Goal: Task Accomplishment & Management: Use online tool/utility

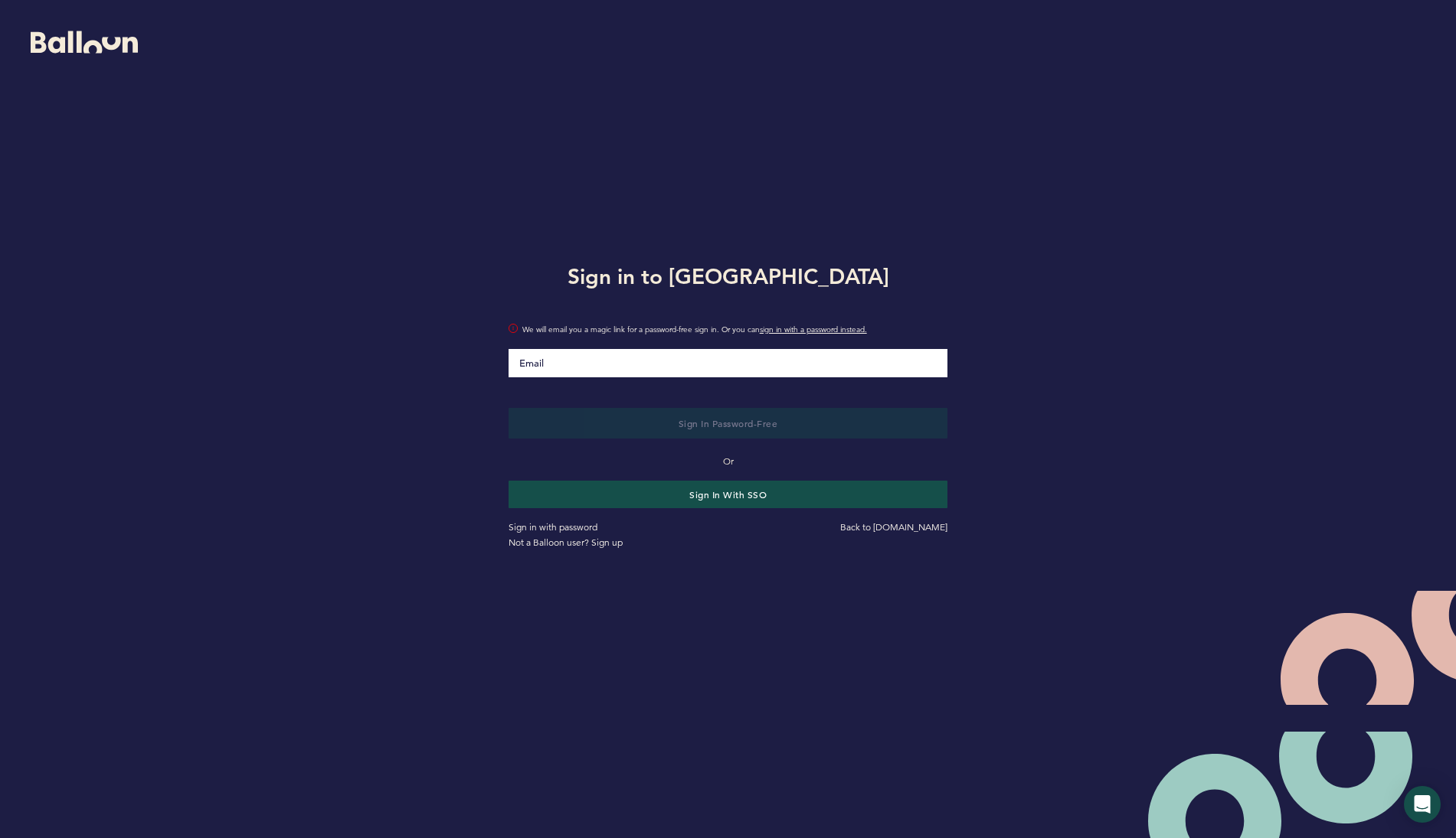
click at [701, 360] on input "Email" at bounding box center [728, 363] width 439 height 28
click at [508, 349] on div at bounding box center [508, 349] width 0 height 0
type input "[EMAIL_ADDRESS][DOMAIN_NAME]"
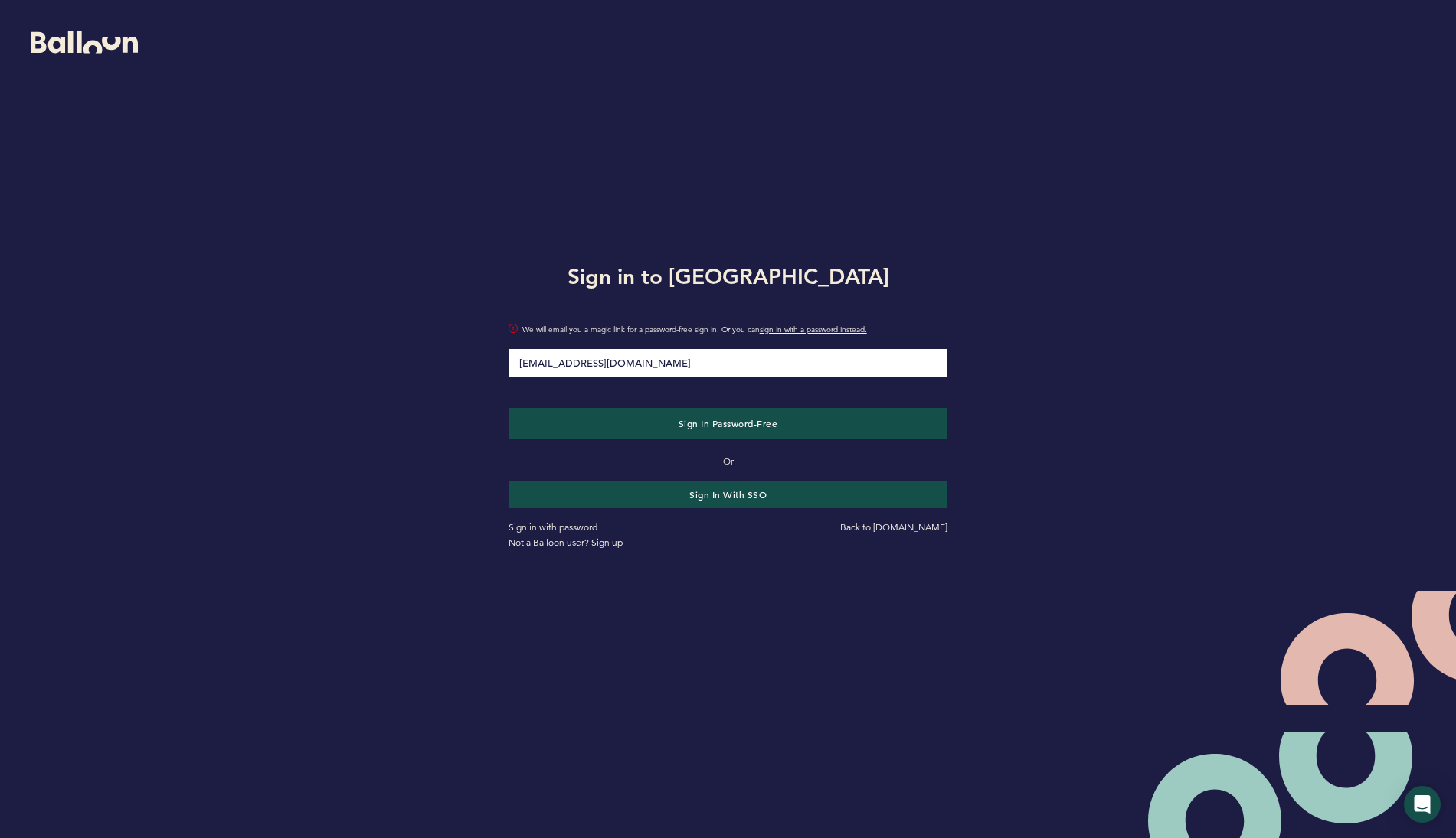
click at [348, 283] on div "Sign in to Balloon [EMAIL_ADDRESS][DOMAIN_NAME] We will email you a magic link …" at bounding box center [728, 403] width 1456 height 807
click at [682, 492] on button "Sign in with SSO" at bounding box center [728, 494] width 452 height 28
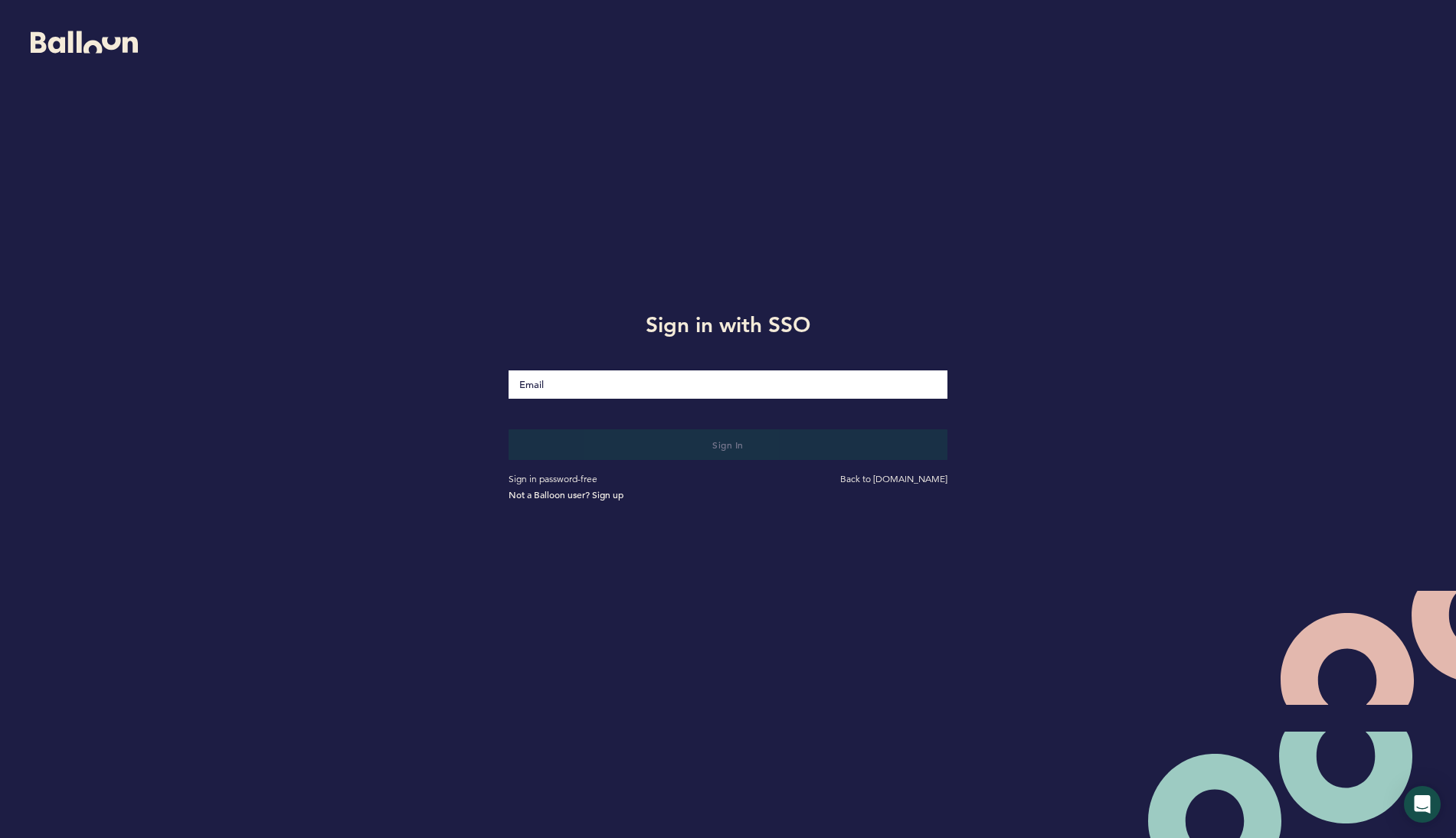
click at [508, 370] on div at bounding box center [508, 370] width 0 height 0
type input "[EMAIL_ADDRESS][DOMAIN_NAME]"
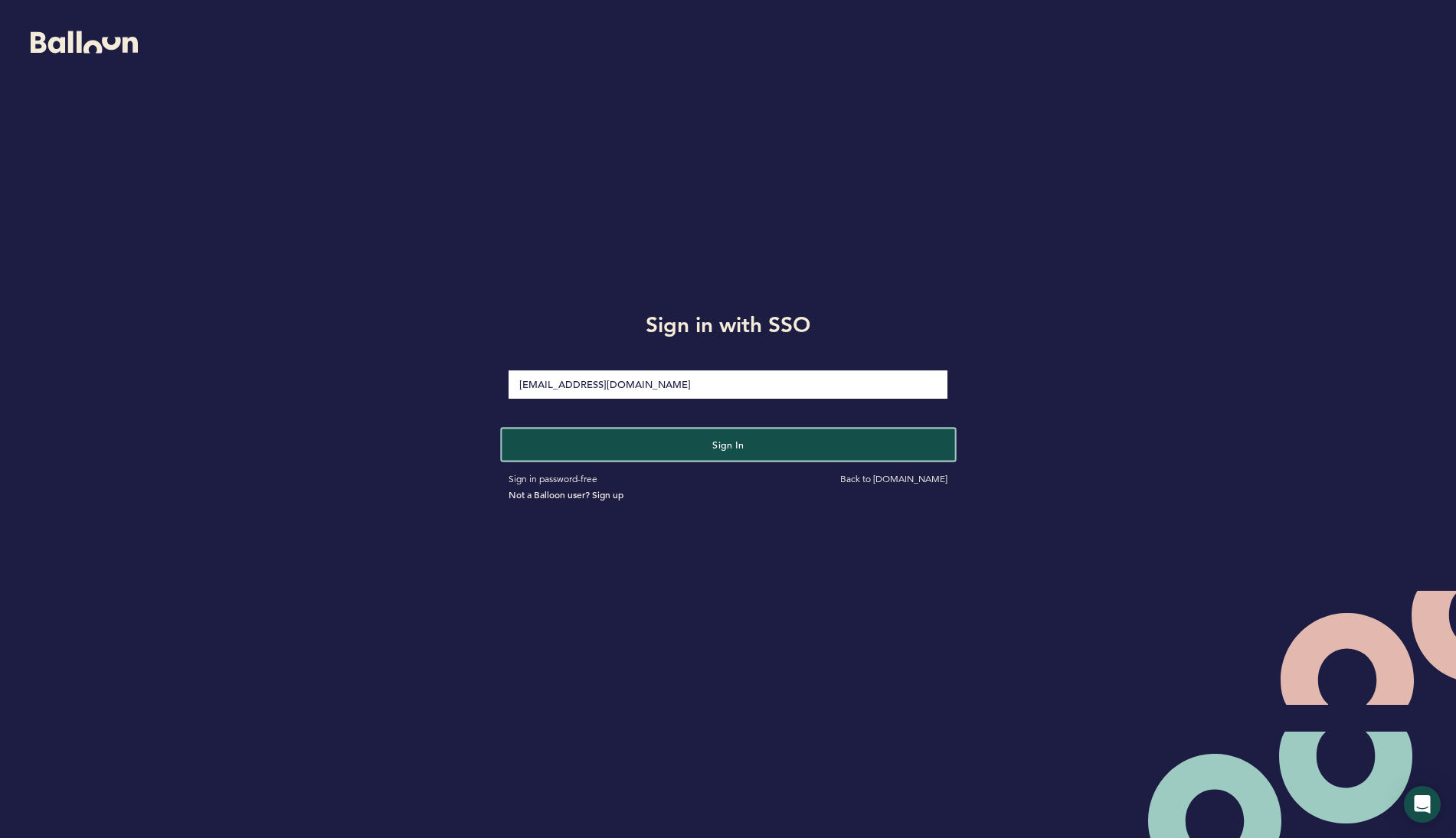
click at [629, 443] on button "Sign in" at bounding box center [728, 444] width 452 height 31
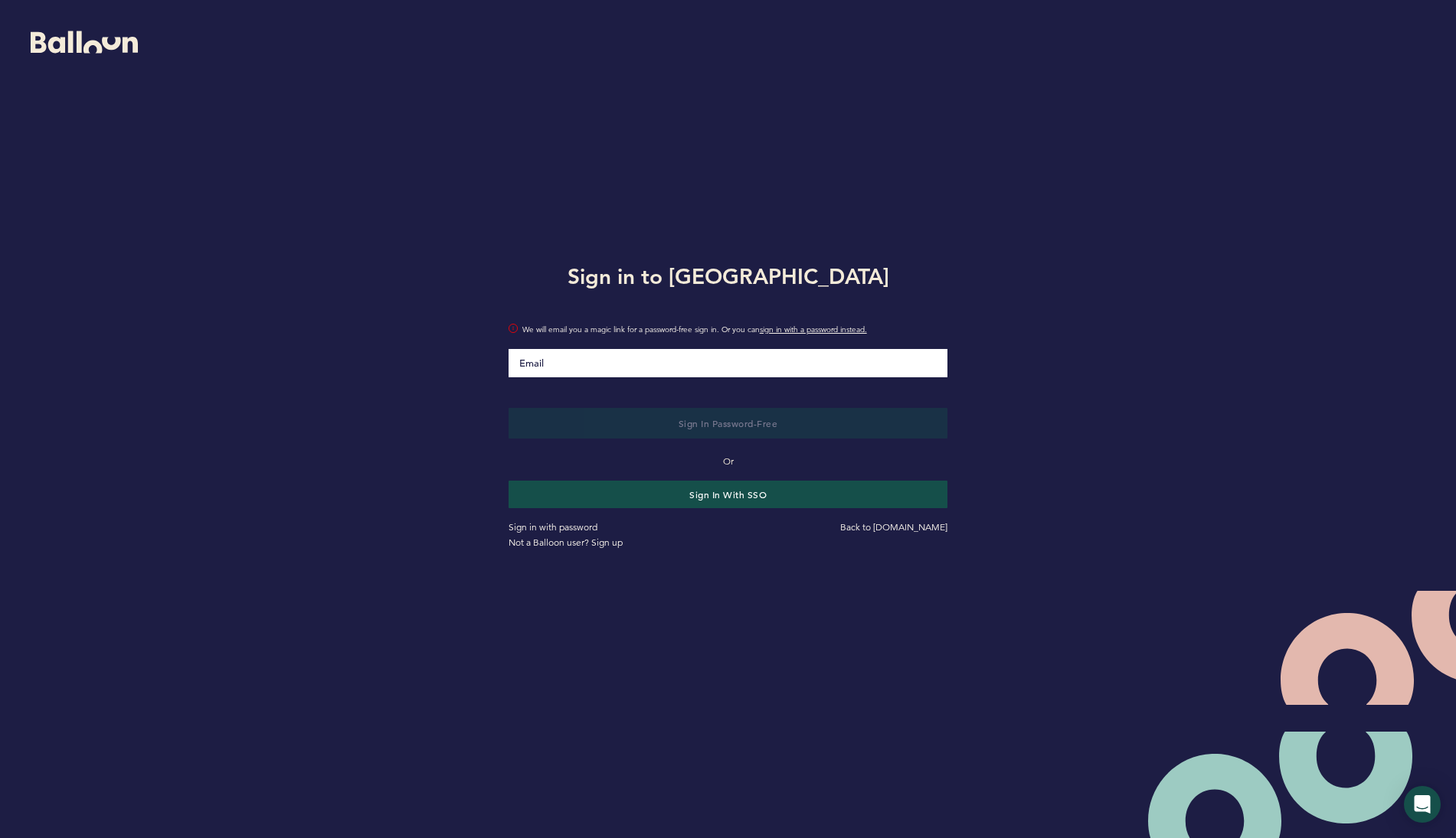
click at [643, 365] on input "Email" at bounding box center [728, 363] width 439 height 28
type input "[EMAIL_ADDRESS][DOMAIN_NAME]"
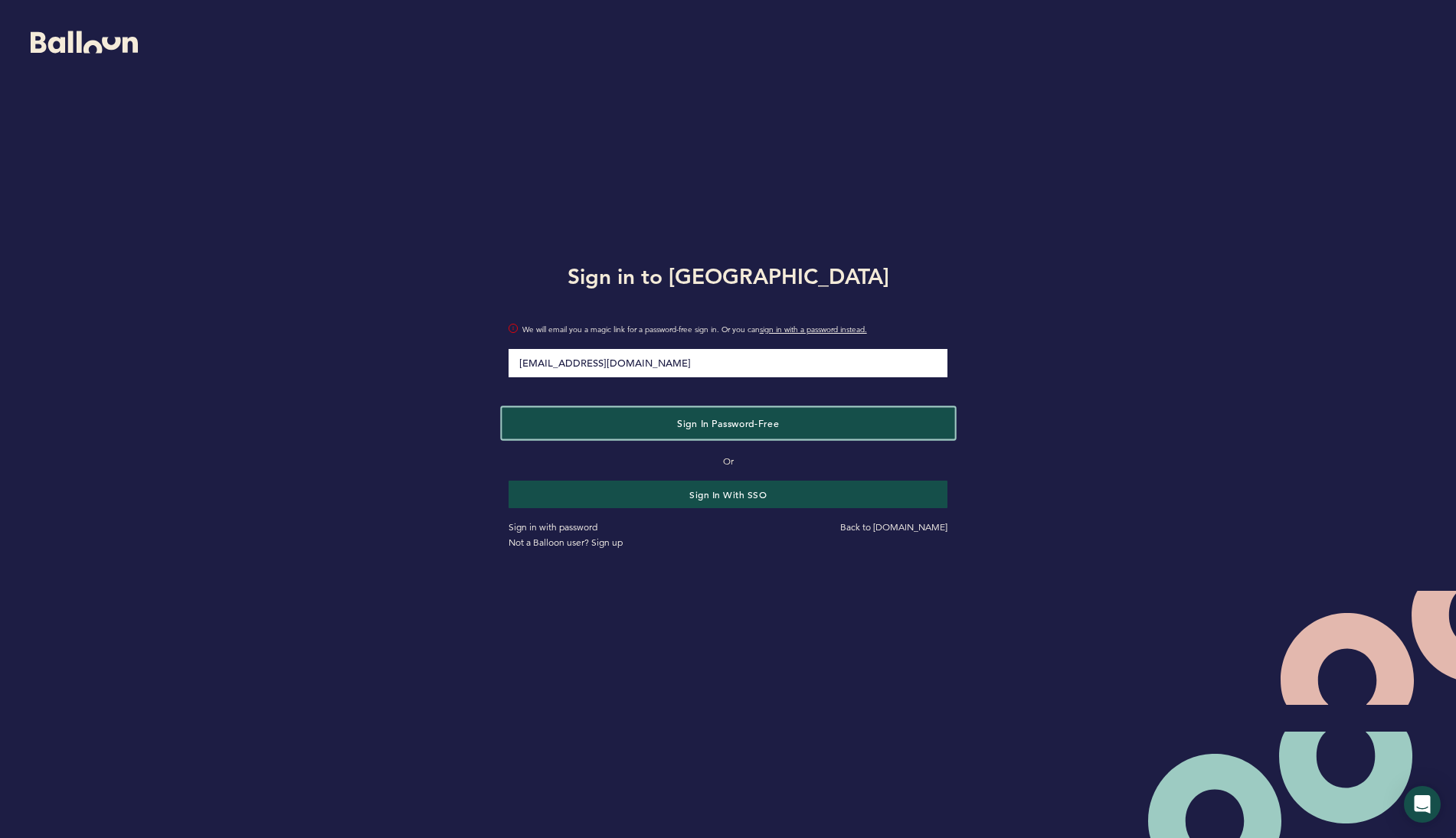
click at [641, 426] on button "Sign in Password-Free" at bounding box center [728, 423] width 452 height 31
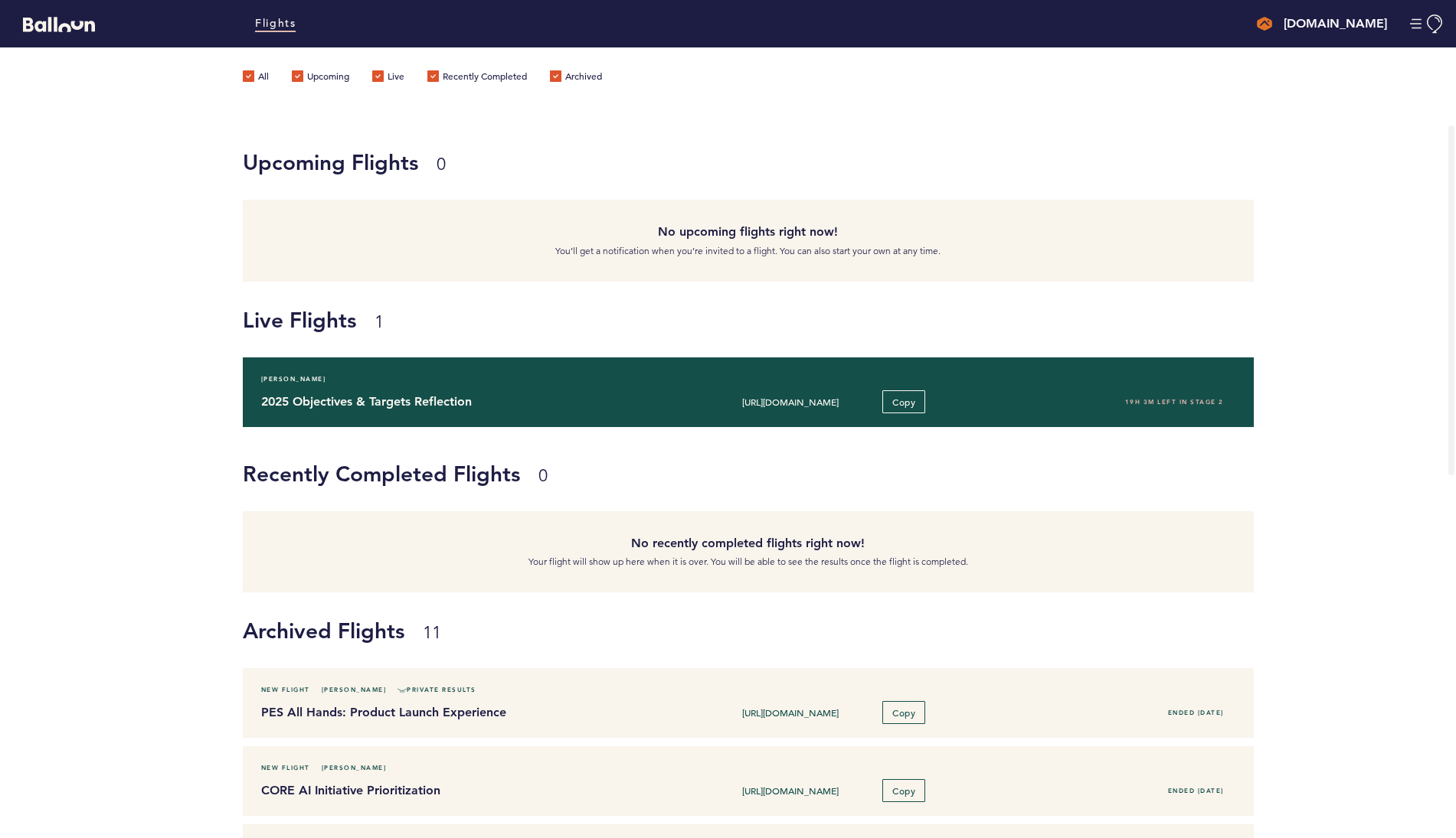
click at [364, 403] on h4 "2025 Objectives & Targets Reflection" at bounding box center [458, 402] width 393 height 18
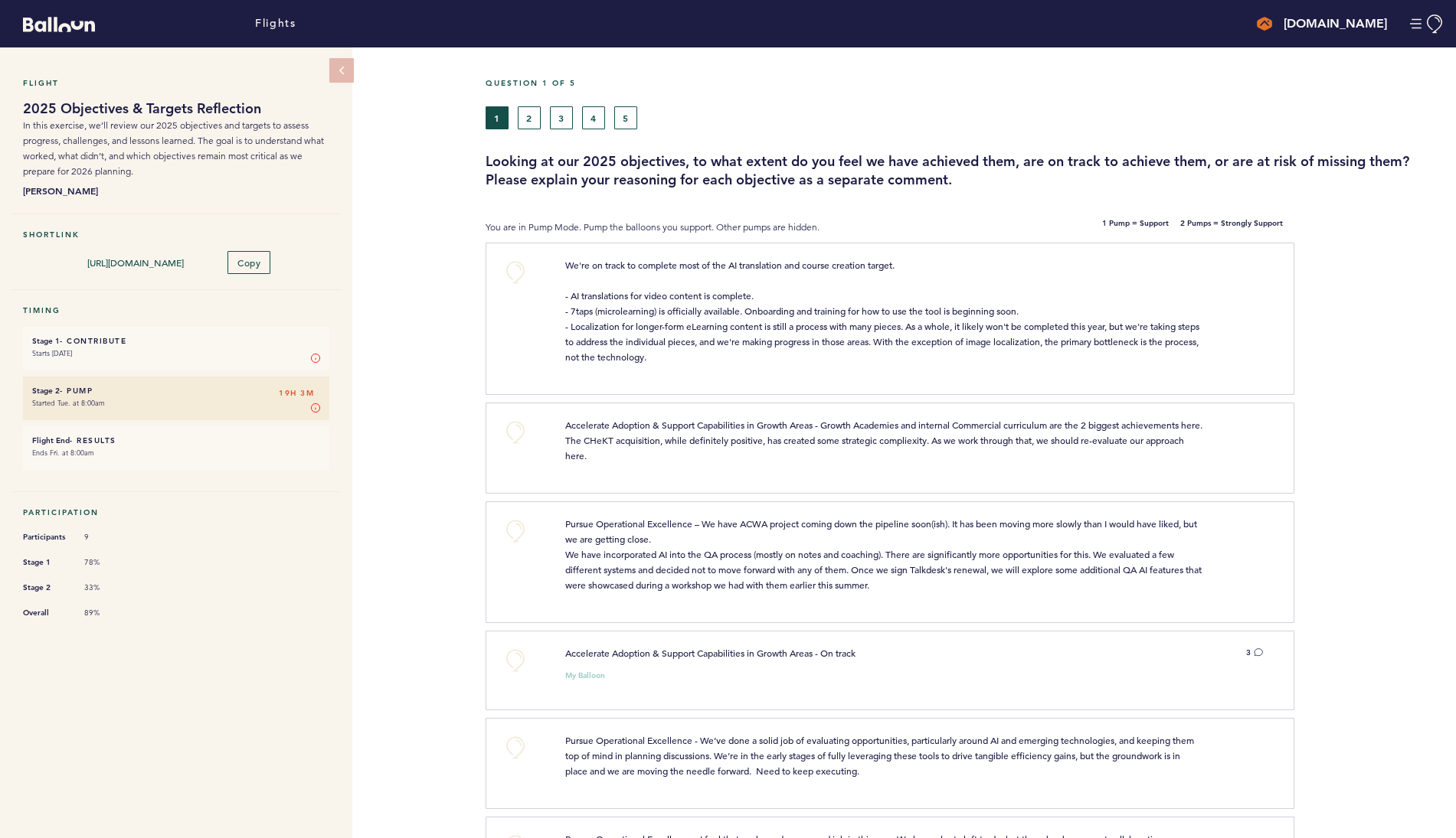
click at [400, 326] on div "Flight 2025 Objectives & Targets Reflection In this exercise, we’ll review our …" at bounding box center [728, 443] width 1456 height 791
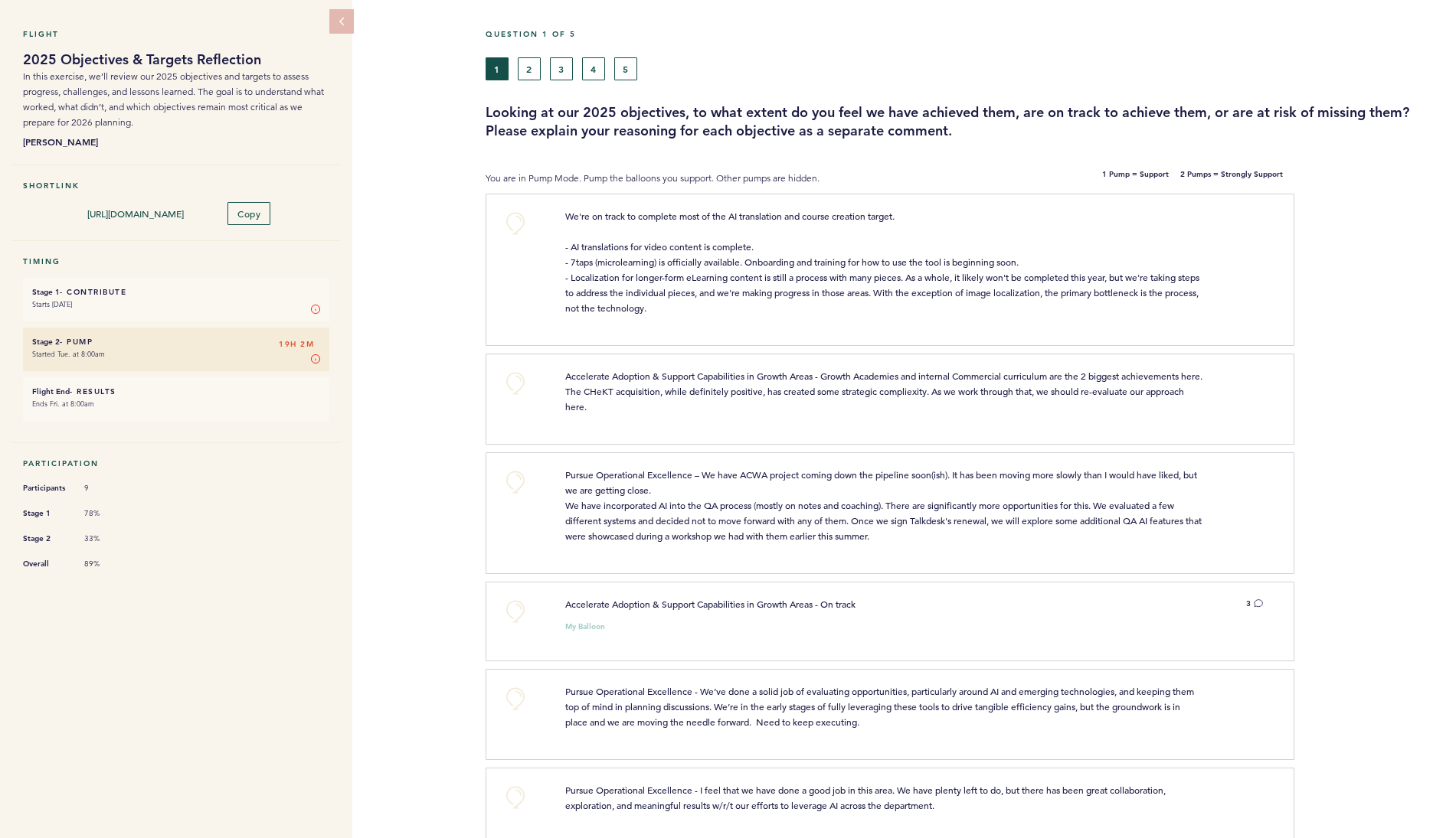
scroll to position [77, 0]
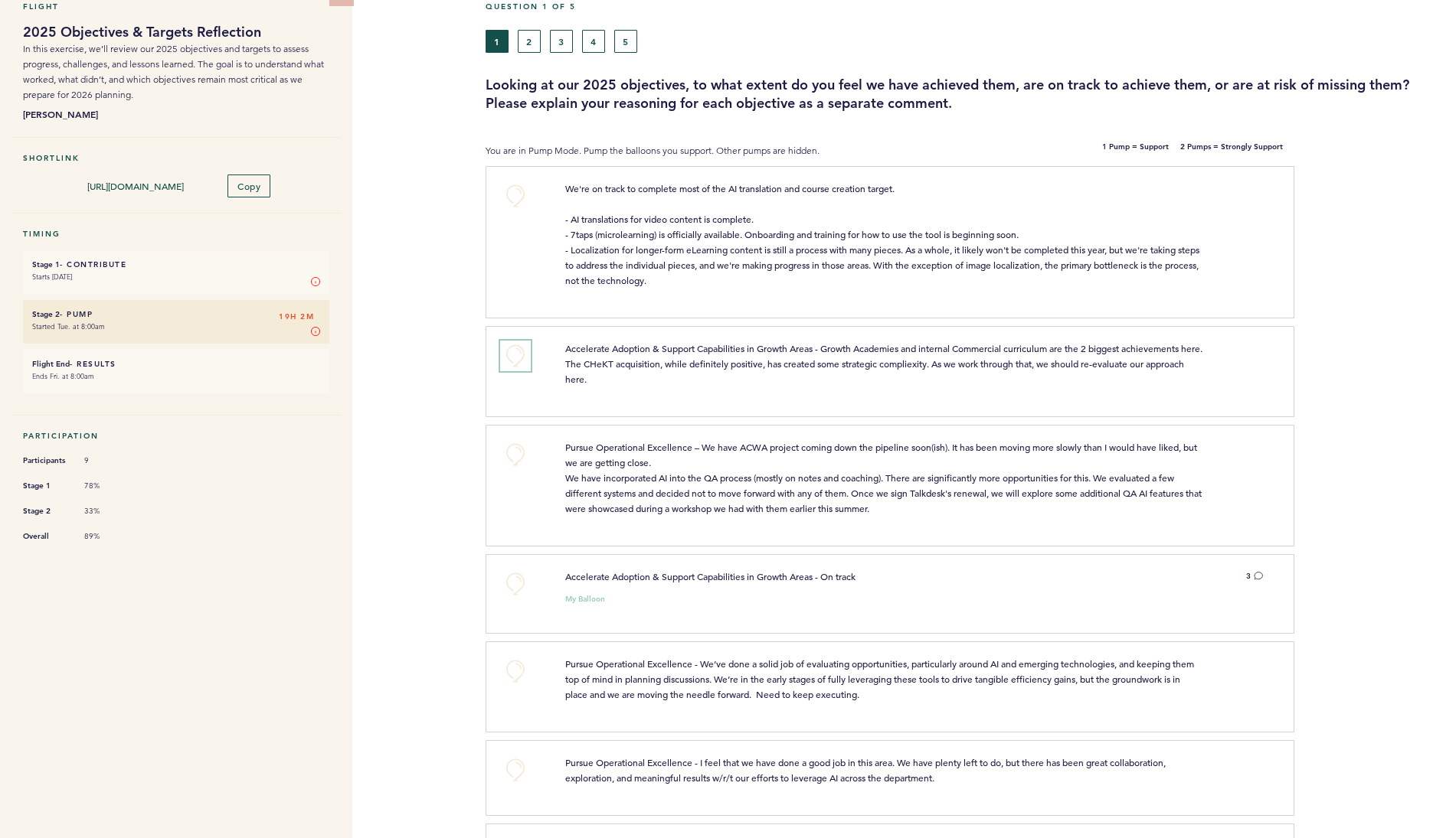
click at [512, 362] on button "+0" at bounding box center [515, 355] width 31 height 31
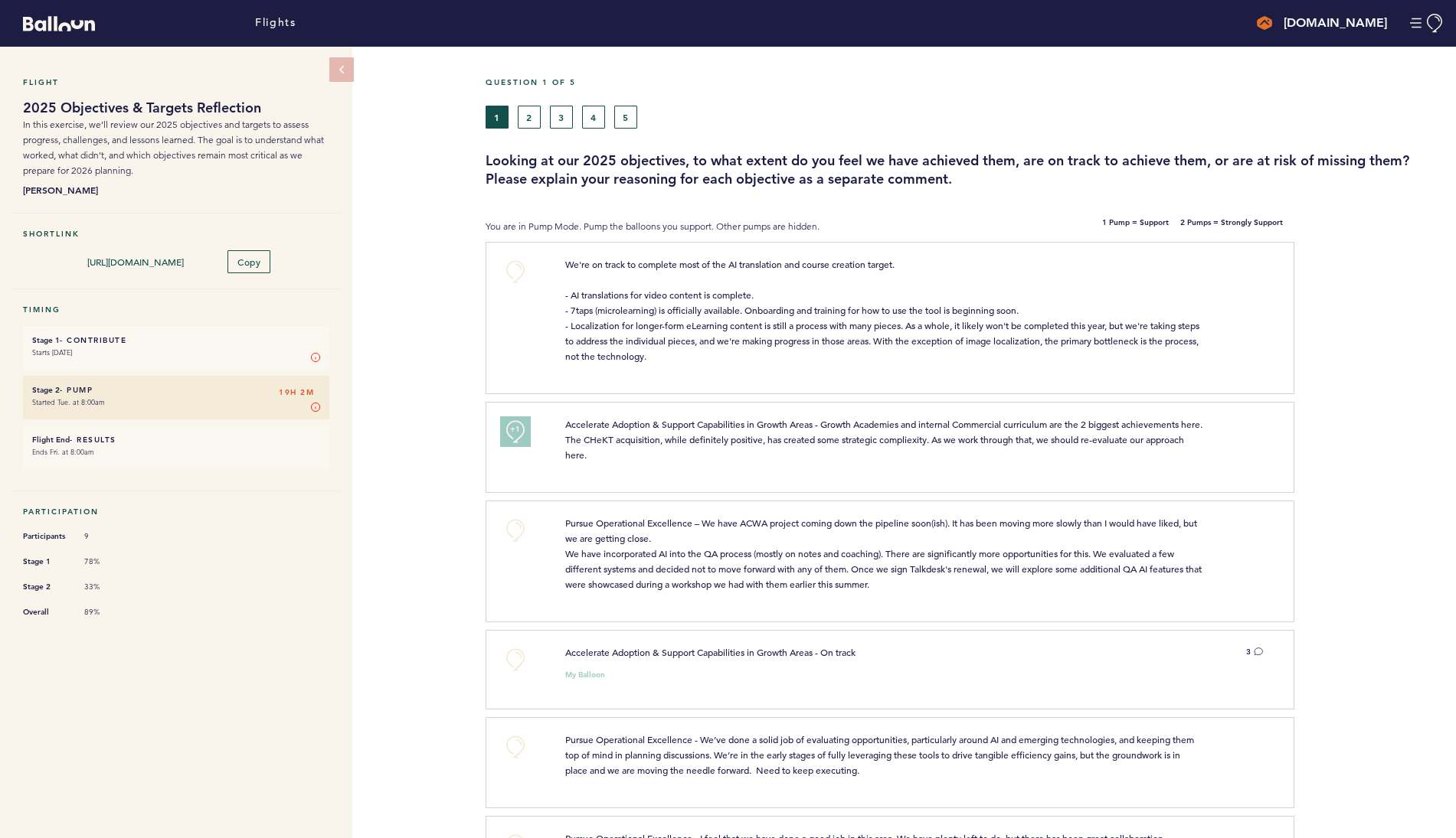
scroll to position [0, 0]
click at [455, 501] on div "Flight 2025 Objectives & Targets Reflection In this exercise, we’ll review our …" at bounding box center [728, 443] width 1456 height 791
click at [471, 538] on div "Flight 2025 Objectives & Targets Reflection In this exercise, we’ll review our …" at bounding box center [728, 443] width 1456 height 791
